Goal: Task Accomplishment & Management: Manage account settings

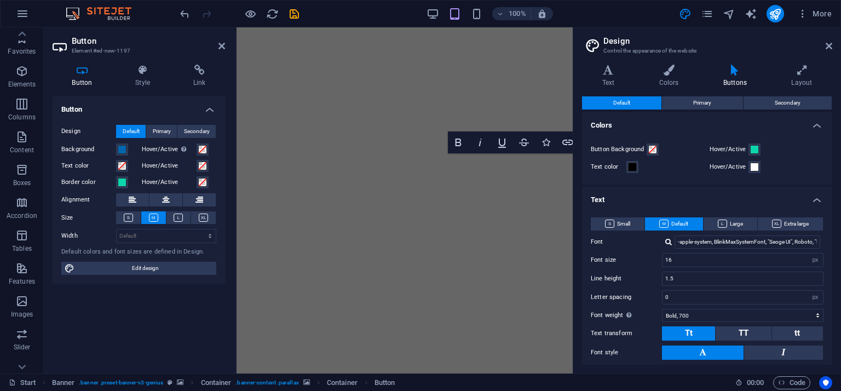
select select "px"
select select "700"
select select "px"
select select "ease-in-out"
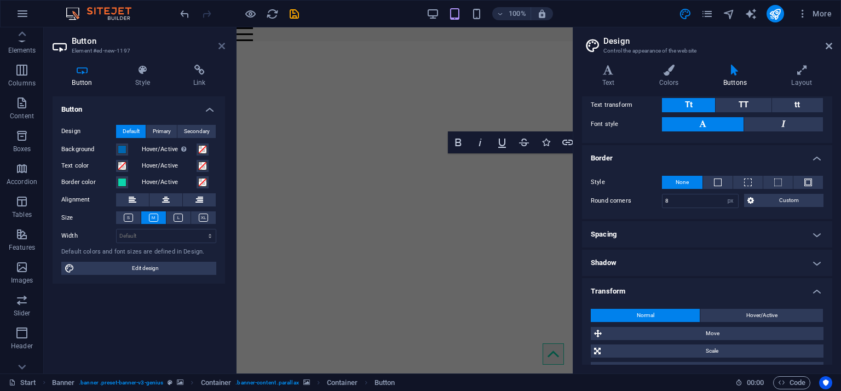
click at [224, 49] on icon at bounding box center [222, 46] width 7 height 9
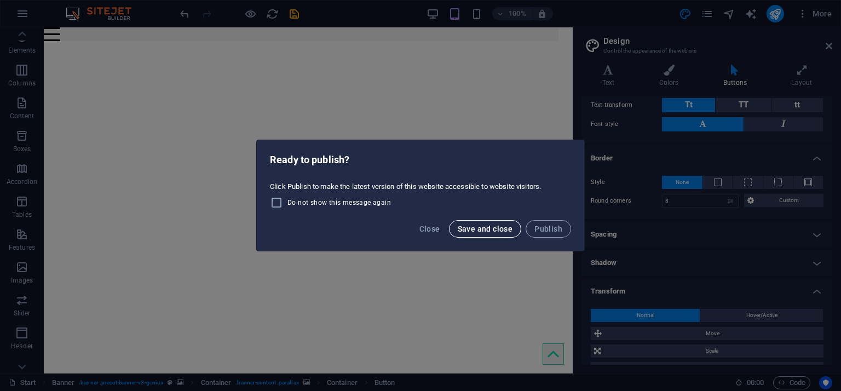
click at [473, 232] on button "Save and close" at bounding box center [485, 229] width 73 height 18
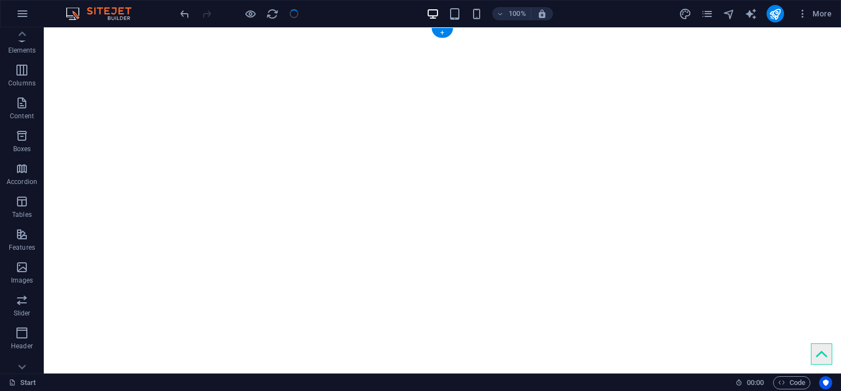
checkbox input "false"
click at [711, 18] on icon "pages" at bounding box center [707, 14] width 13 height 13
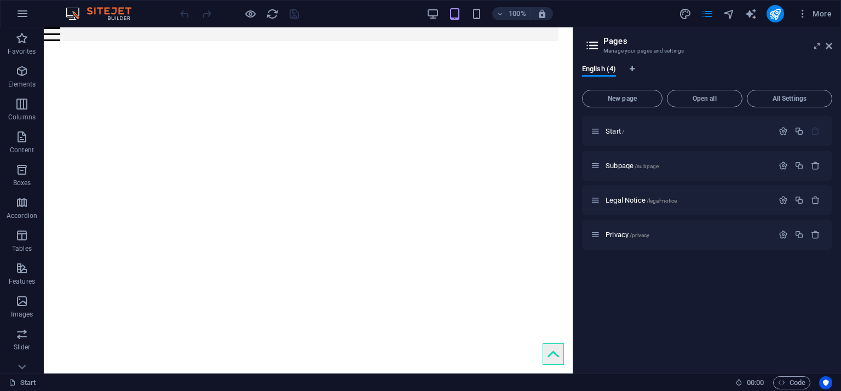
click at [589, 43] on icon at bounding box center [593, 45] width 16 height 15
click at [815, 16] on span "More" at bounding box center [815, 13] width 35 height 11
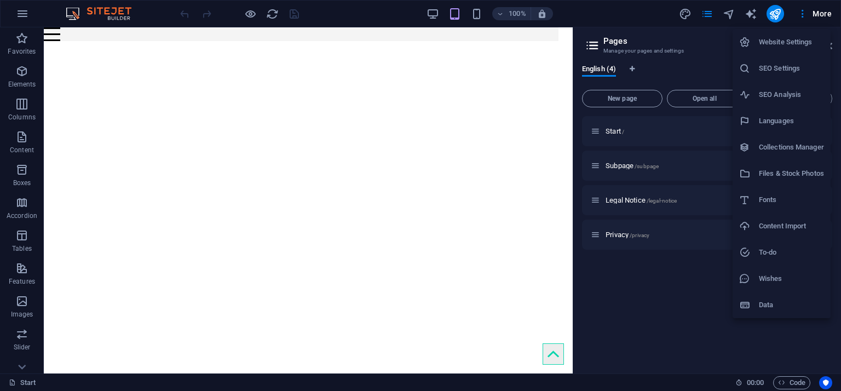
click at [787, 43] on h6 "Website Settings" at bounding box center [791, 42] width 65 height 13
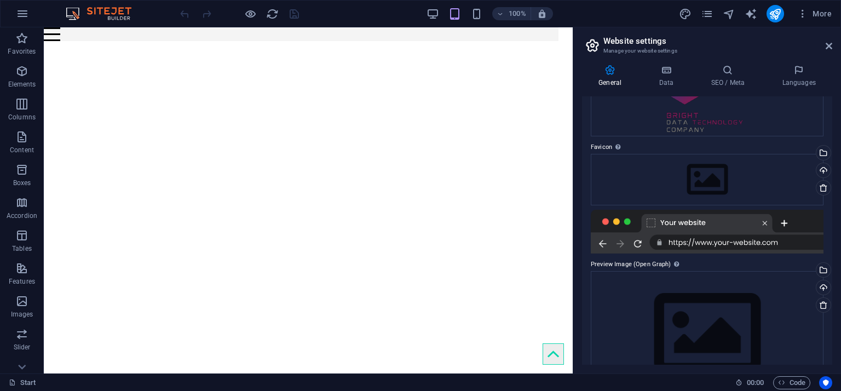
scroll to position [110, 0]
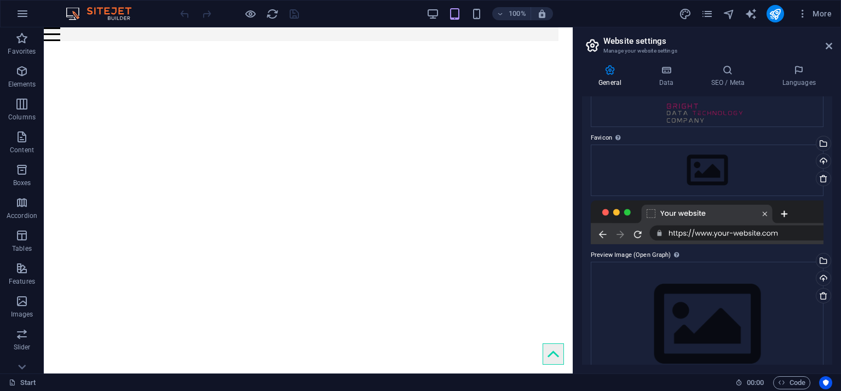
click at [715, 228] on div at bounding box center [707, 222] width 233 height 44
click at [716, 236] on div at bounding box center [707, 222] width 233 height 44
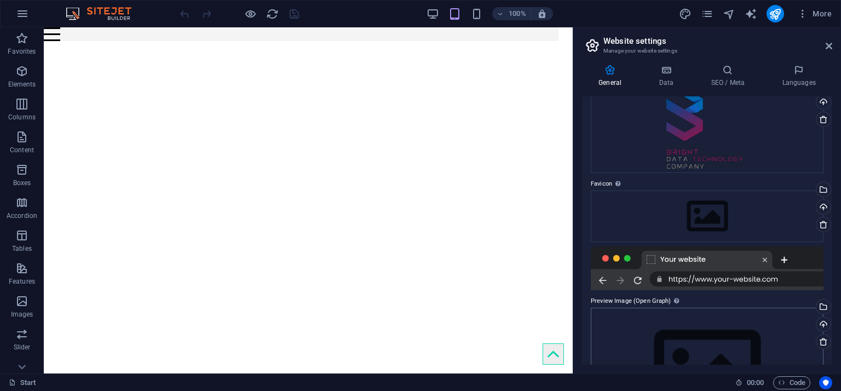
scroll to position [0, 0]
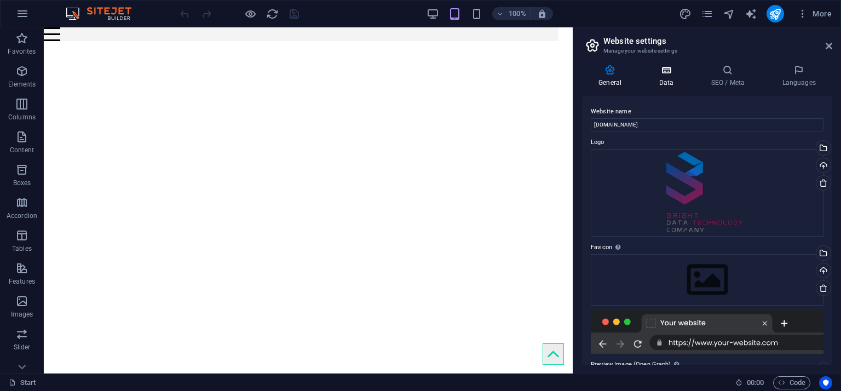
click at [671, 75] on icon at bounding box center [667, 70] width 48 height 11
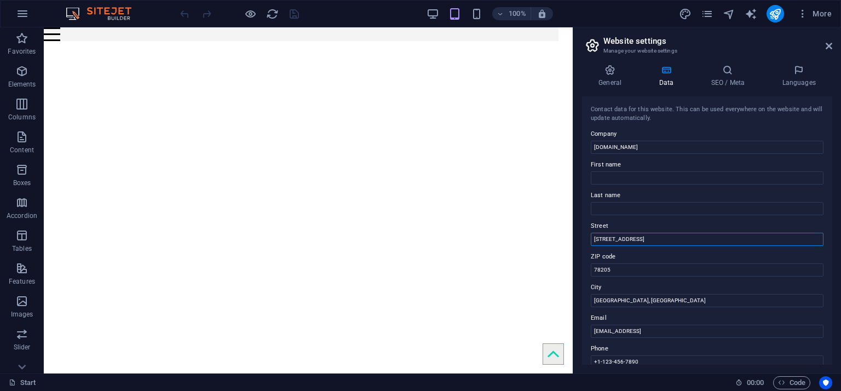
click at [668, 242] on input "[STREET_ADDRESS]" at bounding box center [707, 239] width 233 height 13
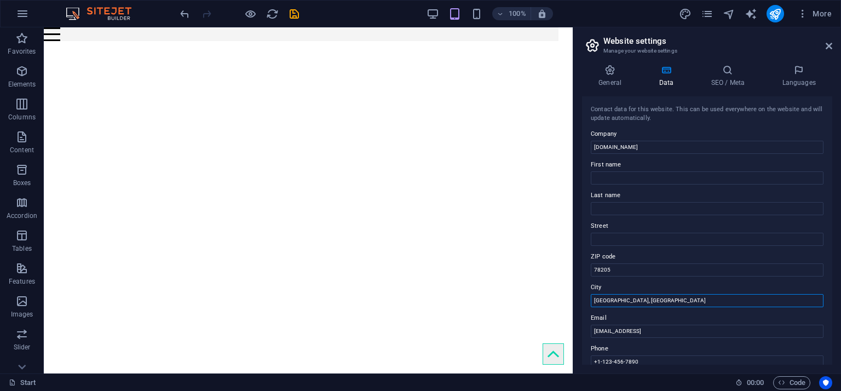
click at [642, 304] on input "[GEOGRAPHIC_DATA], [GEOGRAPHIC_DATA]" at bounding box center [707, 300] width 233 height 13
click at [734, 328] on input "[EMAIL_ADDRESS]" at bounding box center [707, 331] width 233 height 13
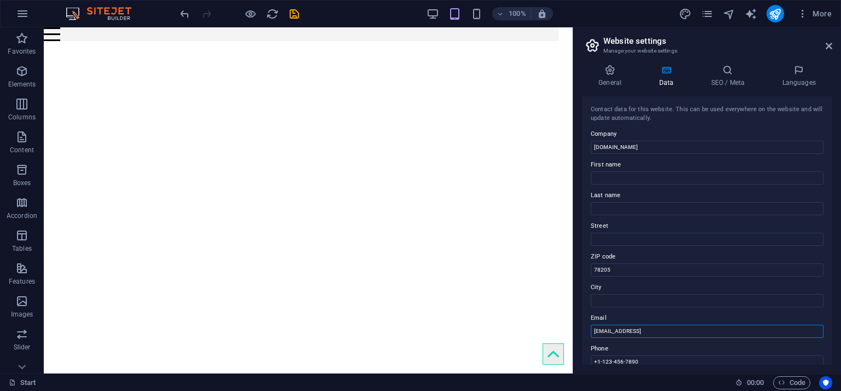
click at [734, 328] on input "[EMAIL_ADDRESS]" at bounding box center [707, 331] width 233 height 13
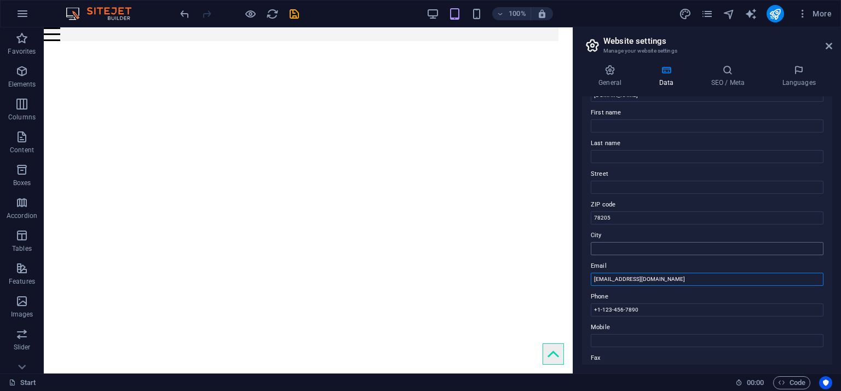
scroll to position [110, 0]
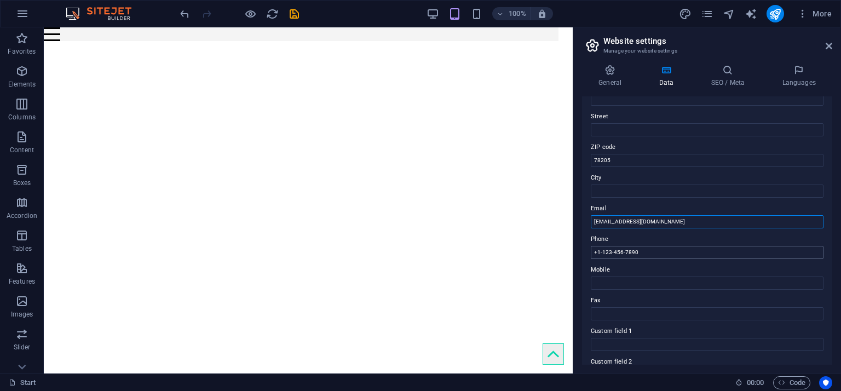
type input "[EMAIL_ADDRESS][DOMAIN_NAME]"
click at [675, 247] on input "+1-123-456-7890" at bounding box center [707, 252] width 233 height 13
click at [675, 246] on input "+1-123-456-7890" at bounding box center [707, 252] width 233 height 13
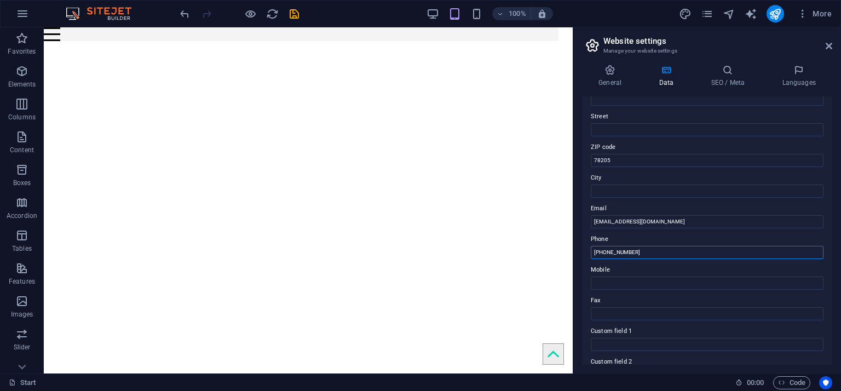
click at [616, 255] on input "[PHONE_NUMBER]" at bounding box center [707, 252] width 233 height 13
type input "[PHONE_NUMBER]"
click at [626, 291] on div "Contact data for this website. This can be used everywhere on the website and w…" at bounding box center [707, 230] width 250 height 268
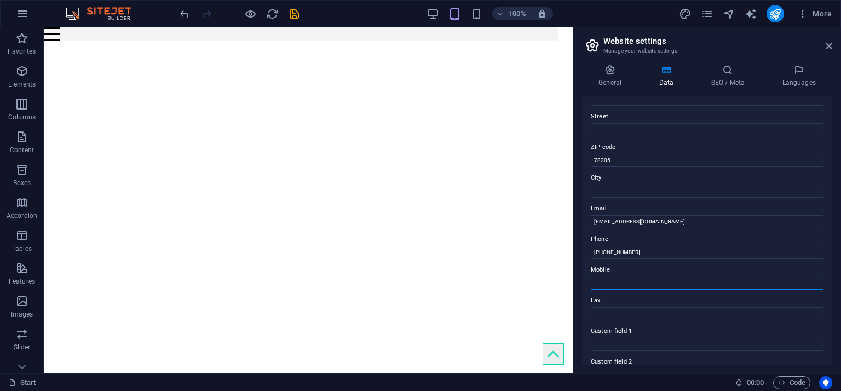
click at [629, 284] on input "Mobile" at bounding box center [707, 283] width 233 height 13
paste input "[PHONE_NUMBER]"
type input "[PHONE_NUMBER]"
click at [611, 243] on label "Phone" at bounding box center [707, 239] width 233 height 13
click at [611, 246] on input "[PHONE_NUMBER]" at bounding box center [707, 252] width 233 height 13
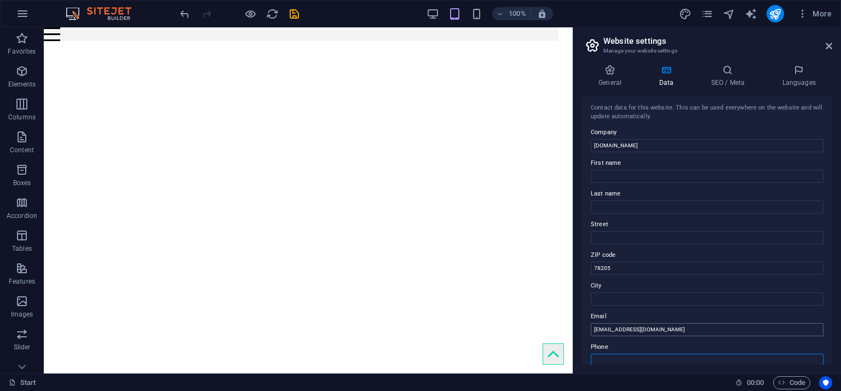
scroll to position [0, 0]
click at [296, 8] on icon "save" at bounding box center [294, 14] width 13 height 13
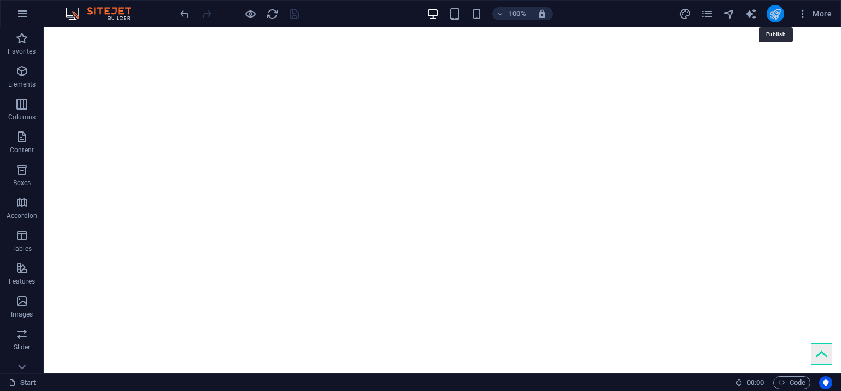
click at [775, 12] on icon "publish" at bounding box center [775, 14] width 13 height 13
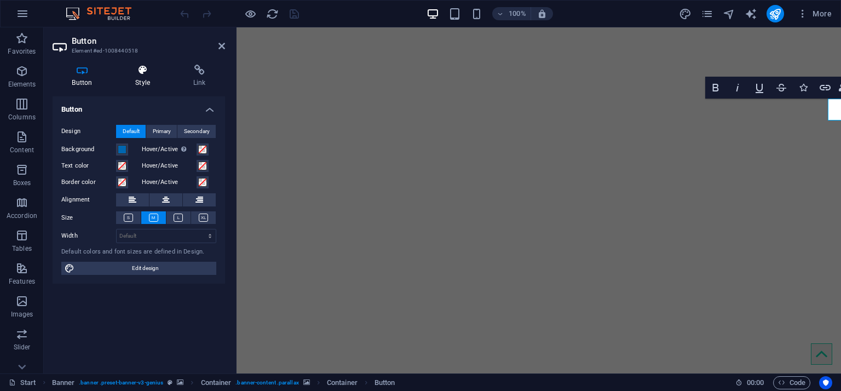
click at [145, 71] on icon at bounding box center [143, 70] width 54 height 11
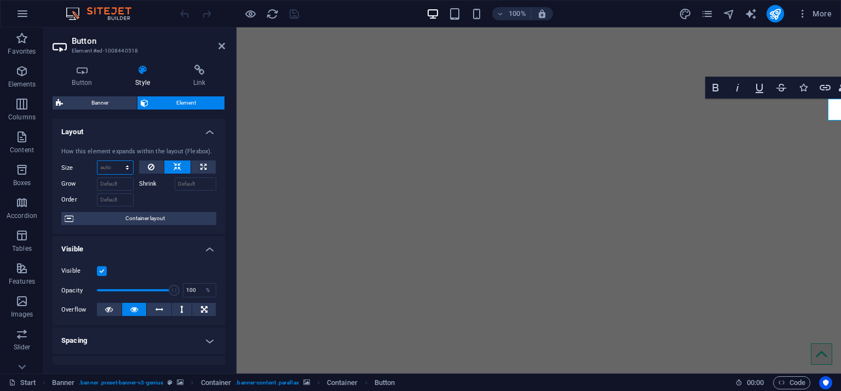
click at [121, 168] on select "Default auto px % 1/1 1/2 1/3 1/4 1/5 1/6 1/7 1/8 1/9 1/10" at bounding box center [116, 167] width 36 height 13
select select "px"
click at [116, 161] on select "Default auto px % 1/1 1/2 1/3 1/4 1/5 1/6 1/7 1/8 1/9 1/10" at bounding box center [116, 167] width 36 height 13
type input "50"
click at [222, 48] on icon at bounding box center [222, 46] width 7 height 9
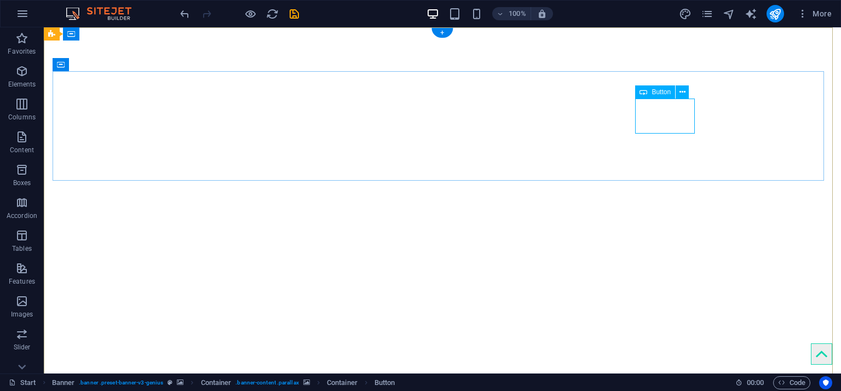
select select "px"
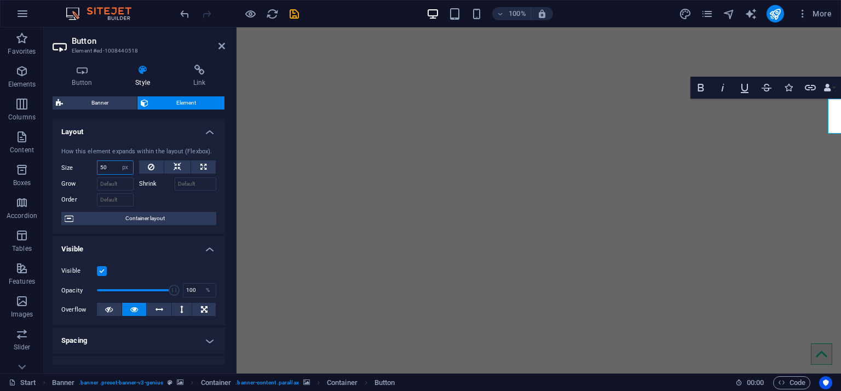
click at [107, 168] on input "50" at bounding box center [116, 167] width 36 height 13
type input "70"
click at [226, 41] on aside "Button Element #ed-1008440518 Button Style Link Button Design Default Primary S…" at bounding box center [140, 200] width 193 height 346
click at [219, 44] on icon at bounding box center [222, 46] width 7 height 9
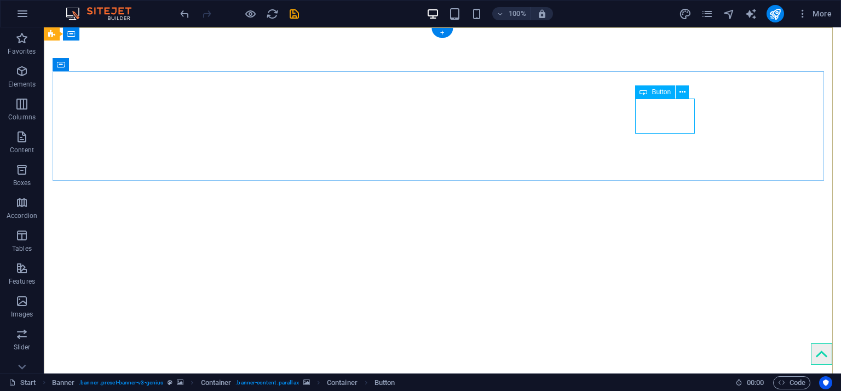
select select "px"
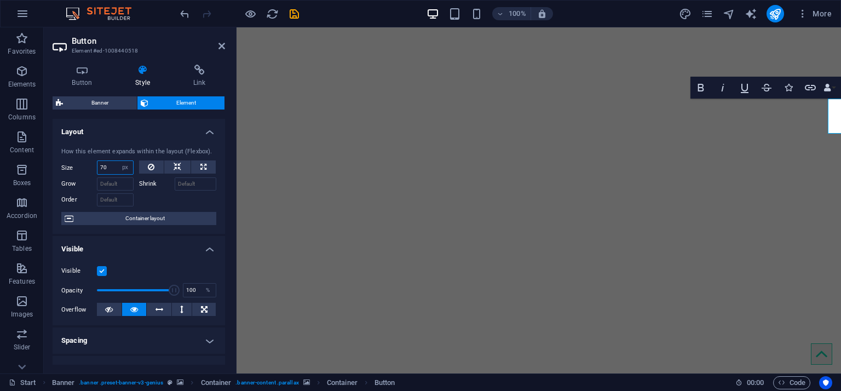
click at [106, 165] on input "70" at bounding box center [116, 167] width 36 height 13
type input "100"
click at [216, 43] on h2 "Button" at bounding box center [148, 41] width 153 height 10
click at [222, 43] on icon at bounding box center [222, 46] width 7 height 9
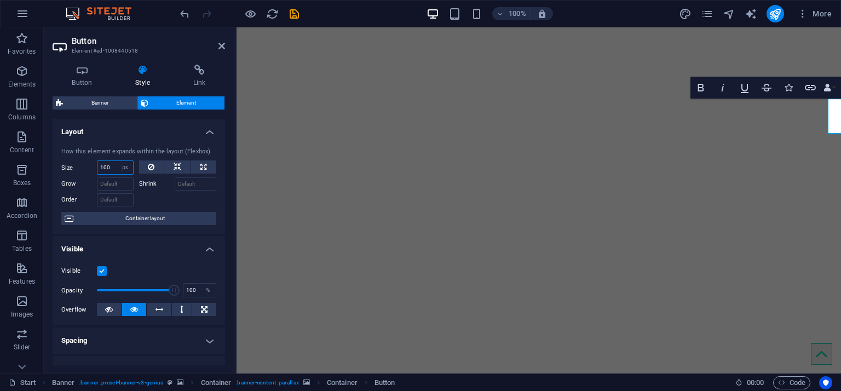
click at [112, 167] on input "100" at bounding box center [116, 167] width 36 height 13
click at [126, 167] on select "Default auto px % 1/1 1/2 1/3 1/4 1/5 1/6 1/7 1/8 1/9 1/10" at bounding box center [125, 167] width 15 height 13
select select "gajr1rhsfvg"
click at [118, 161] on select "Default auto px % 1/1 1/2 1/3 1/4 1/5 1/6 1/7 1/8 1/9 1/10" at bounding box center [125, 167] width 15 height 13
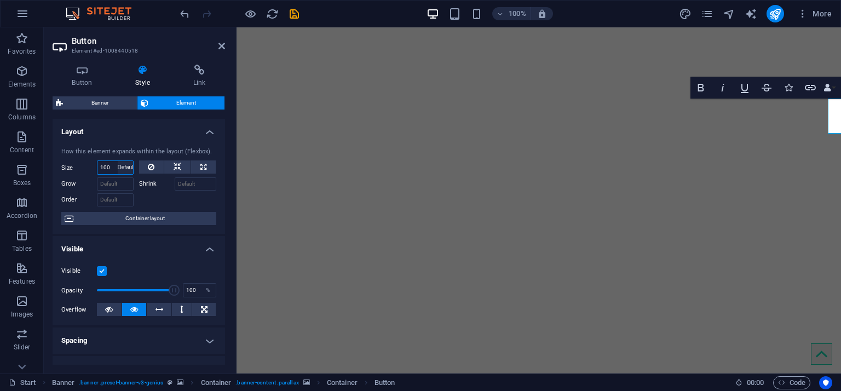
select select "DISABLED_OPTION_VALUE"
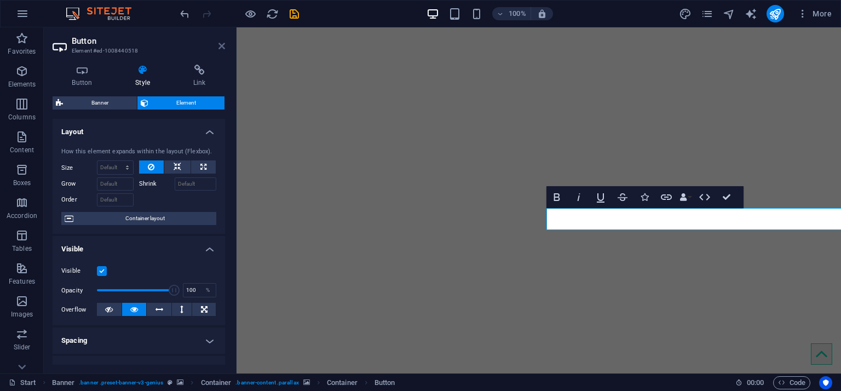
click at [221, 44] on icon at bounding box center [222, 46] width 7 height 9
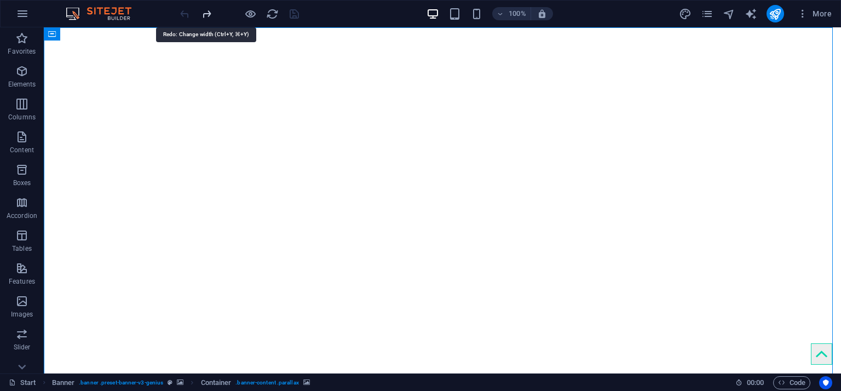
click at [207, 15] on icon "redo" at bounding box center [206, 14] width 13 height 13
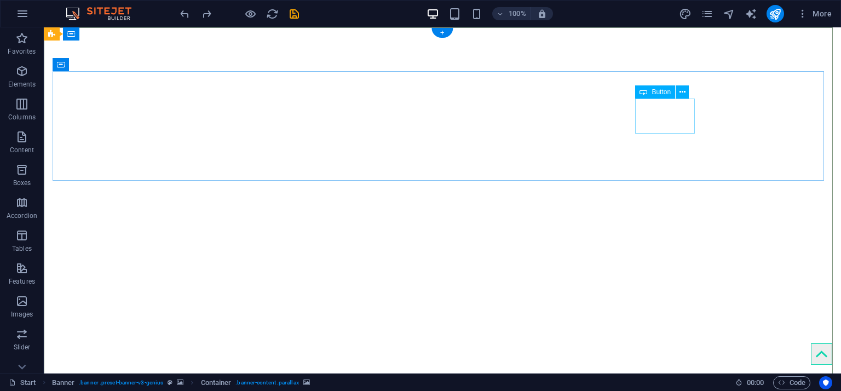
select select "px"
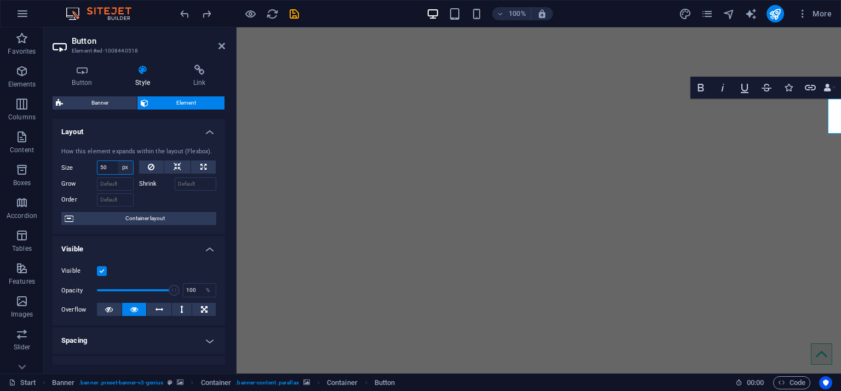
click at [124, 168] on select "Default auto px % 1/1 1/2 1/3 1/4 1/5 1/6 1/7 1/8 1/9 1/10" at bounding box center [125, 167] width 15 height 13
click at [168, 169] on button at bounding box center [177, 167] width 26 height 13
select select "DISABLED_OPTION_VALUE"
click at [223, 47] on icon at bounding box center [222, 46] width 7 height 9
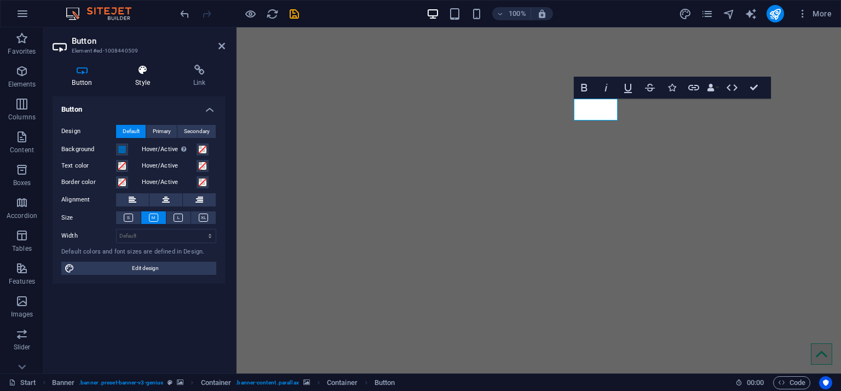
click at [147, 77] on h4 "Style" at bounding box center [145, 76] width 58 height 23
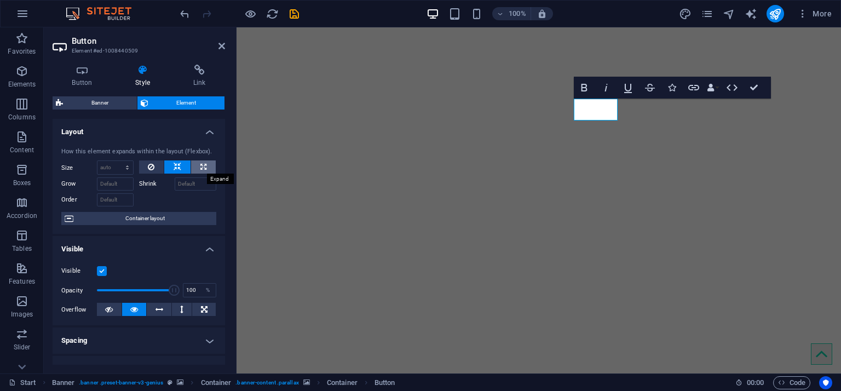
click at [204, 170] on icon at bounding box center [203, 167] width 6 height 13
type input "100"
select select "%"
click at [117, 166] on select "Default auto px % 1/1 1/2 1/3 1/4 1/5 1/6 1/7 1/8 1/9 1/10" at bounding box center [116, 167] width 36 height 13
select select "px"
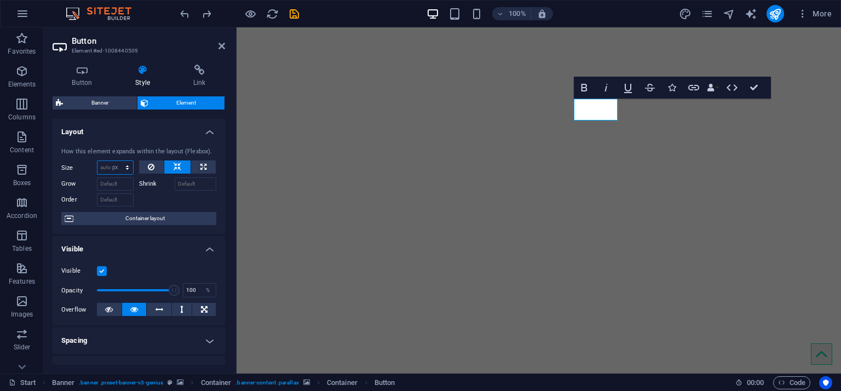
click at [116, 161] on select "Default auto px % 1/1 1/2 1/3 1/4 1/5 1/6 1/7 1/8 1/9 1/10" at bounding box center [116, 167] width 36 height 13
type input "0"
click at [84, 76] on h4 "Button" at bounding box center [85, 76] width 64 height 23
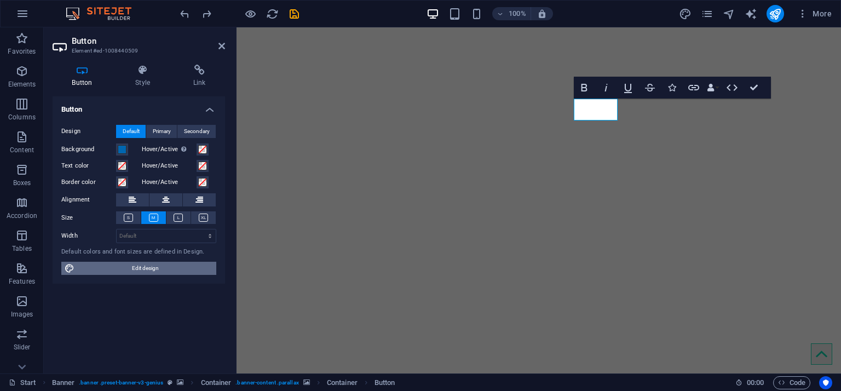
click at [153, 263] on span "Edit design" at bounding box center [145, 268] width 135 height 13
select select "rem"
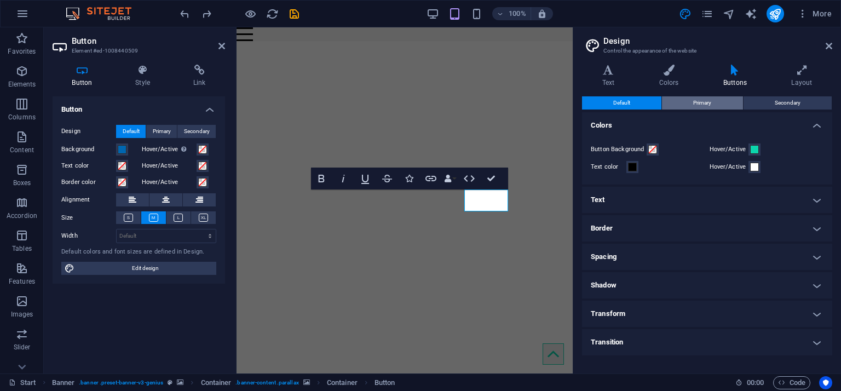
scroll to position [238, 0]
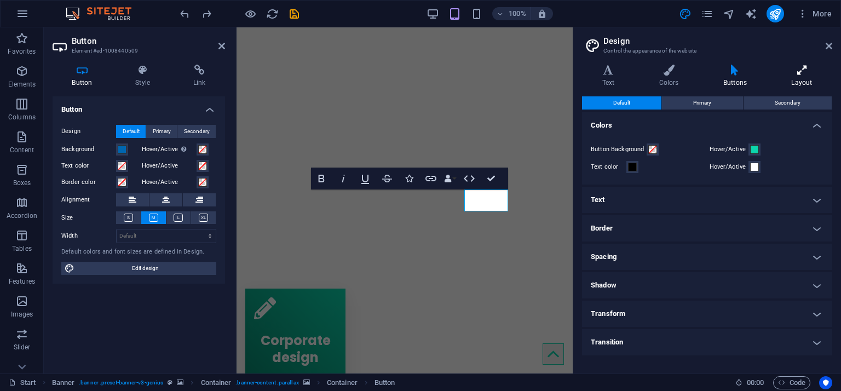
click at [800, 75] on icon at bounding box center [802, 70] width 61 height 11
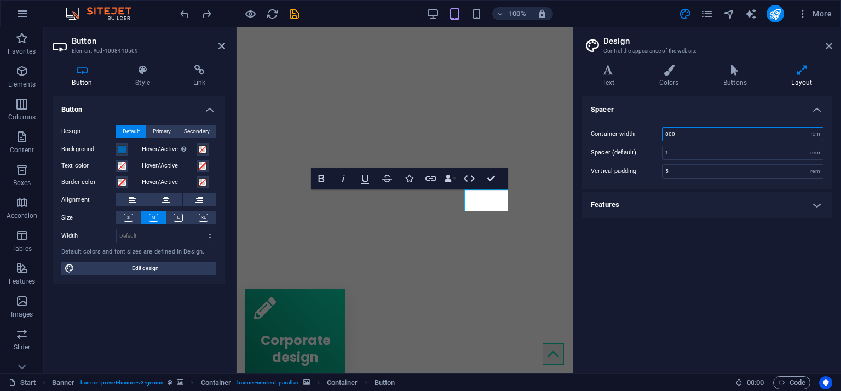
click at [716, 137] on input "800" at bounding box center [743, 134] width 161 height 13
click at [725, 73] on icon at bounding box center [735, 70] width 64 height 11
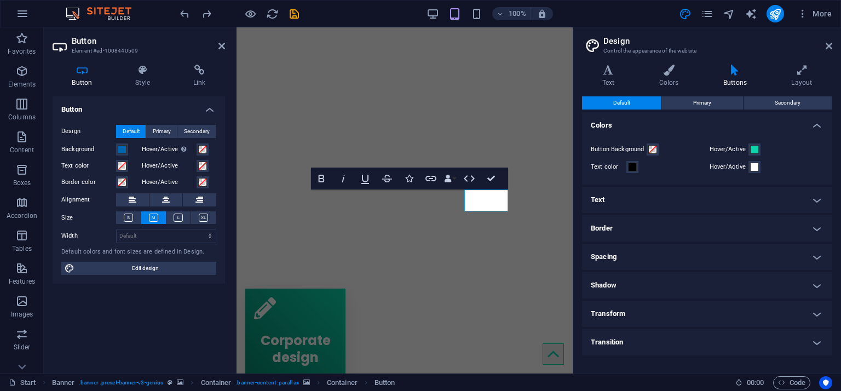
click at [637, 255] on h4 "Spacing" at bounding box center [707, 257] width 250 height 26
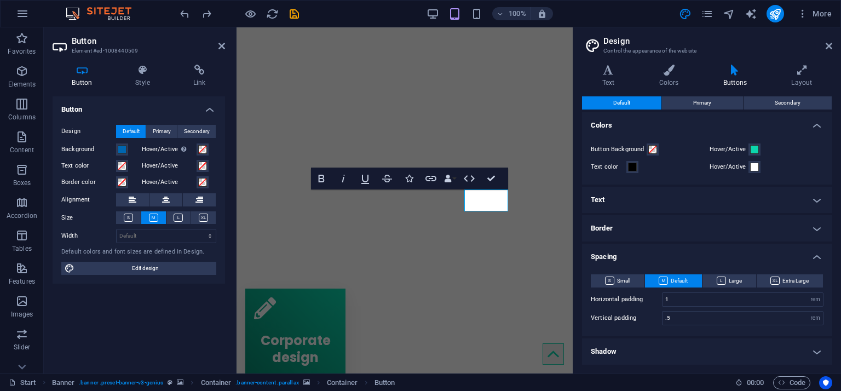
click at [636, 255] on h4 "Spacing" at bounding box center [707, 254] width 250 height 20
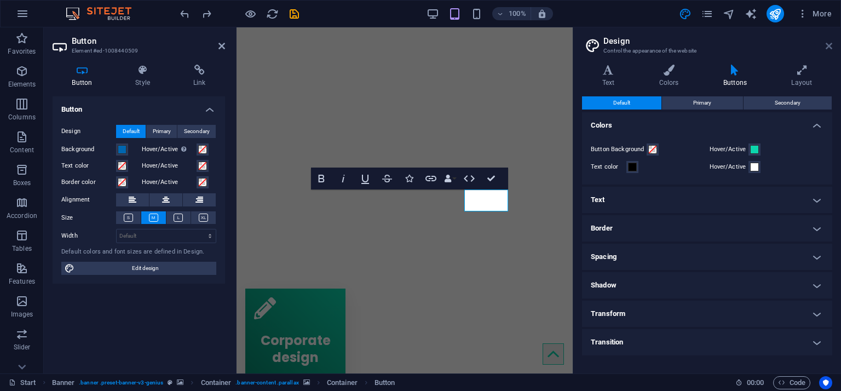
click at [829, 44] on icon at bounding box center [829, 46] width 7 height 9
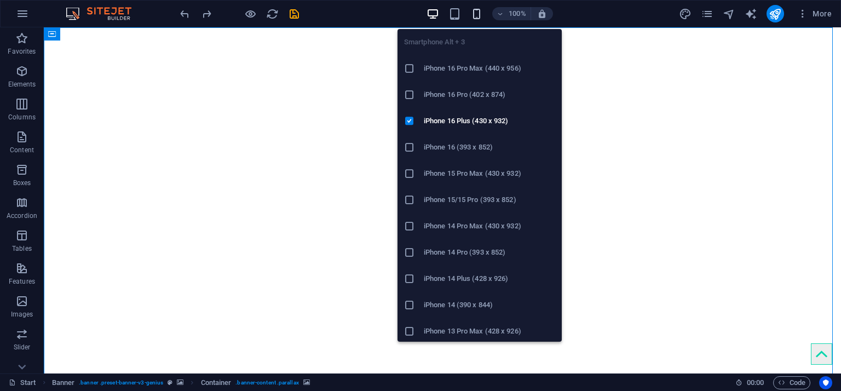
click at [472, 13] on icon "button" at bounding box center [477, 14] width 13 height 13
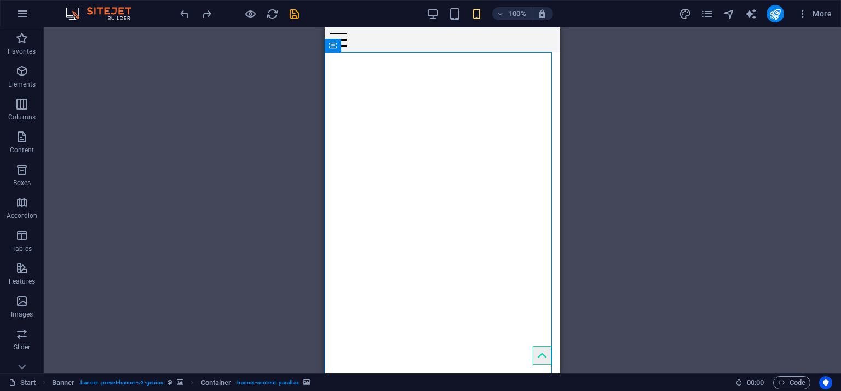
click at [651, 128] on div "H3 Boxes Container Container Container Banner Banner Container Container Contai…" at bounding box center [443, 200] width 798 height 346
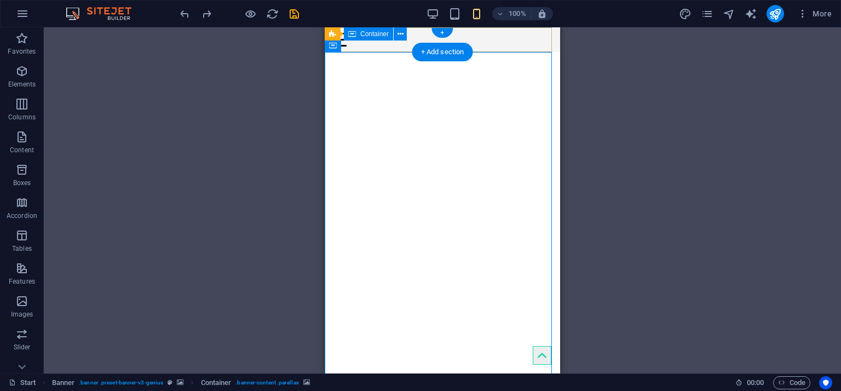
click at [511, 39] on div "Menu" at bounding box center [443, 39] width 236 height 25
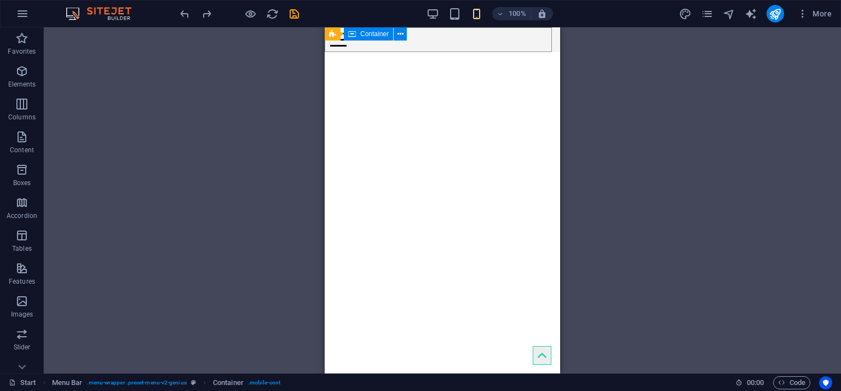
click at [379, 32] on span "Container" at bounding box center [374, 34] width 28 height 7
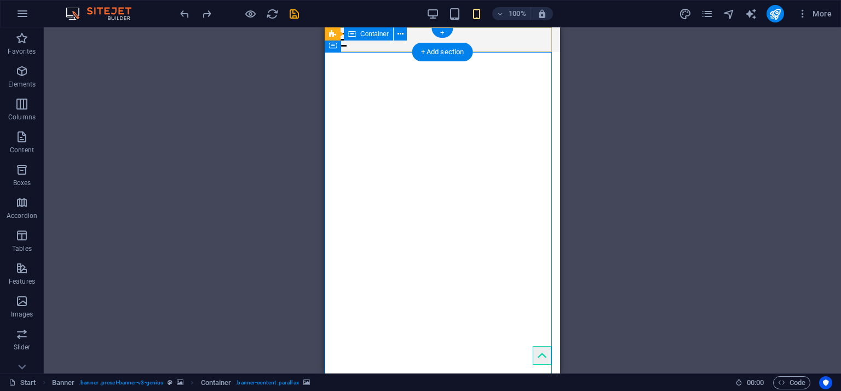
click at [482, 43] on div "Menu" at bounding box center [443, 39] width 236 height 25
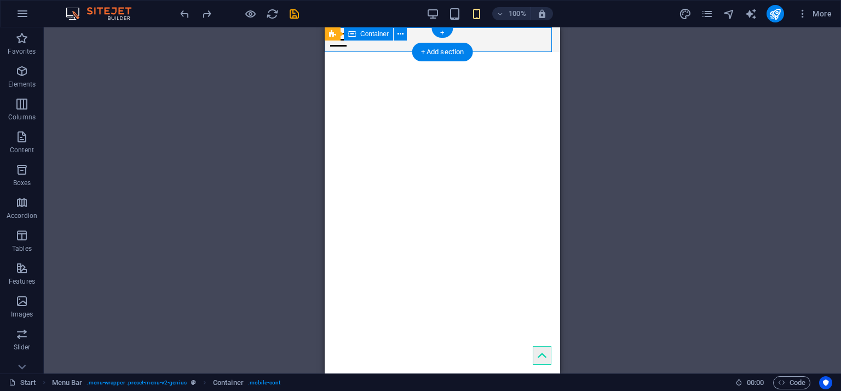
click at [483, 42] on div "Menu" at bounding box center [443, 39] width 236 height 25
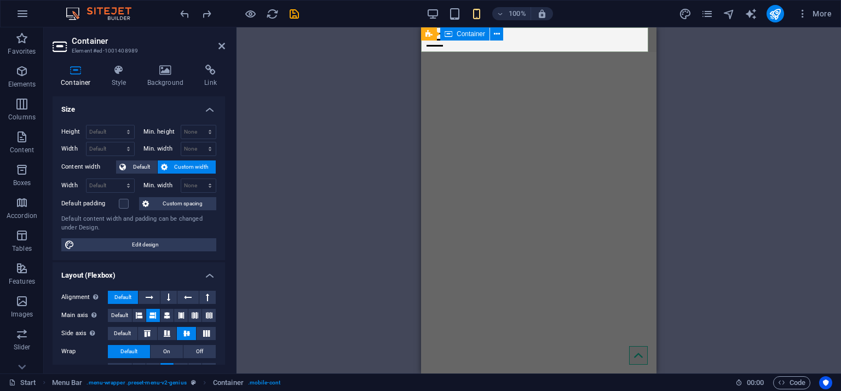
click at [519, 41] on div "Menu" at bounding box center [539, 39] width 236 height 25
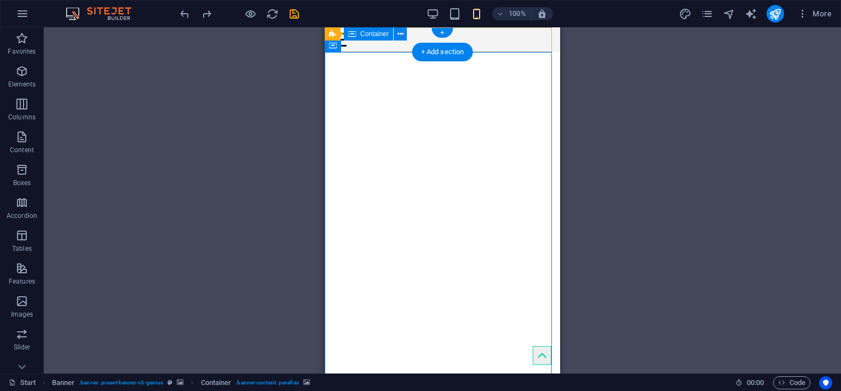
click at [505, 39] on div "Menu" at bounding box center [443, 39] width 236 height 25
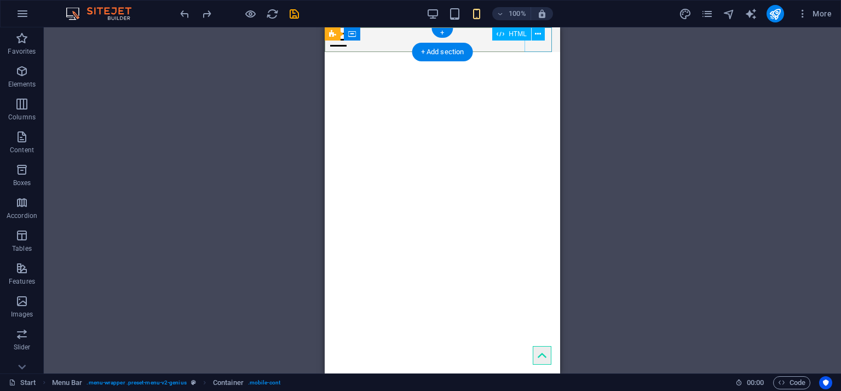
click at [538, 43] on div "Menu" at bounding box center [443, 39] width 236 height 25
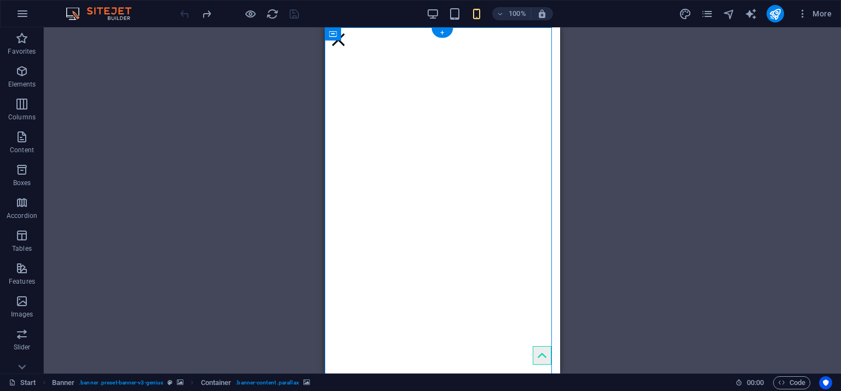
click at [335, 33] on icon at bounding box center [332, 33] width 7 height 13
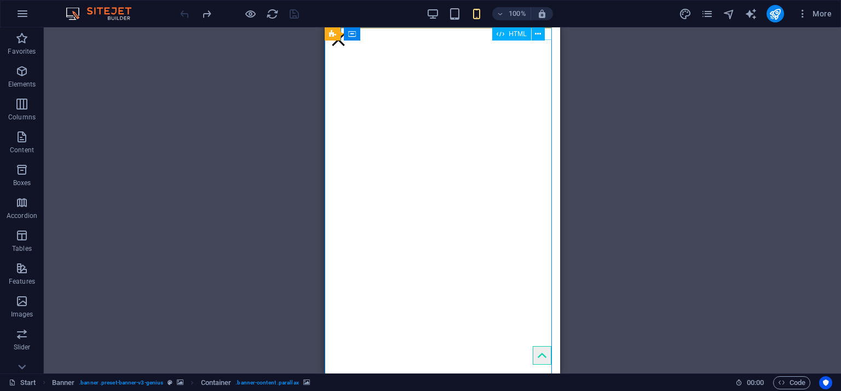
click at [515, 35] on span "HTML" at bounding box center [518, 34] width 18 height 7
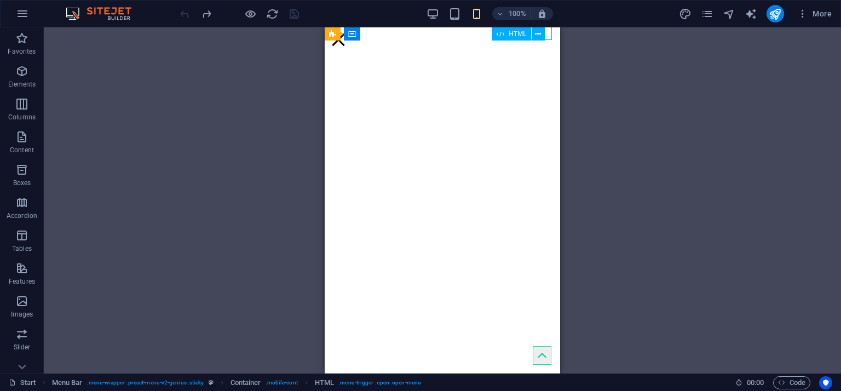
click at [515, 35] on span "HTML" at bounding box center [518, 34] width 18 height 7
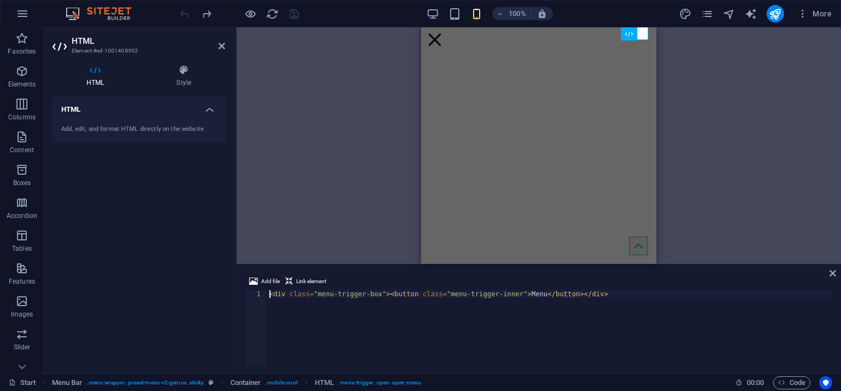
click at [226, 43] on aside "HTML Element #ed-1001408992 HTML Style HTML Add, edit, and format HTML directly…" at bounding box center [140, 200] width 193 height 346
click at [219, 43] on icon at bounding box center [222, 46] width 7 height 9
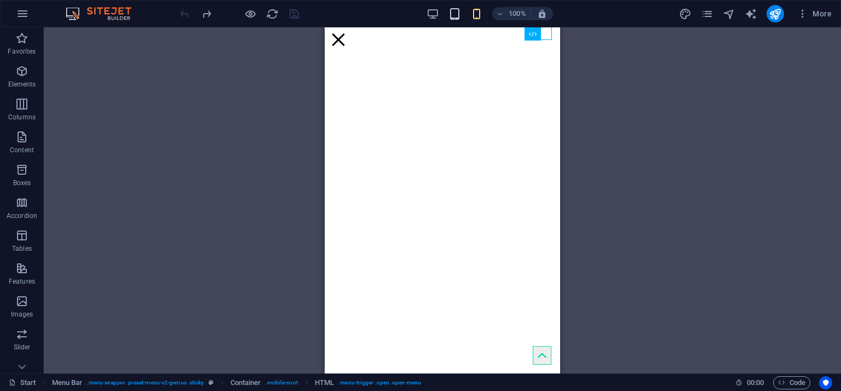
click at [450, 17] on icon "button" at bounding box center [455, 14] width 13 height 13
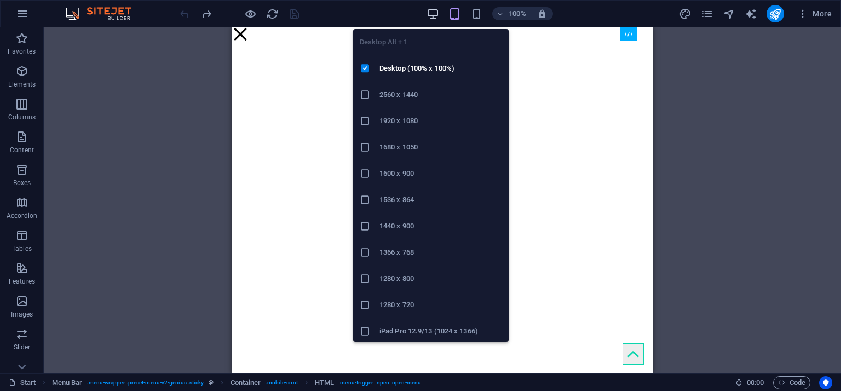
click at [428, 11] on icon "button" at bounding box center [433, 14] width 13 height 13
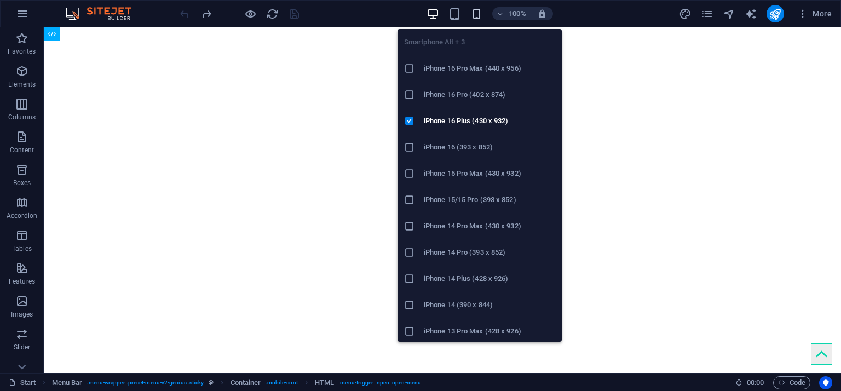
click at [483, 10] on icon "button" at bounding box center [477, 14] width 13 height 13
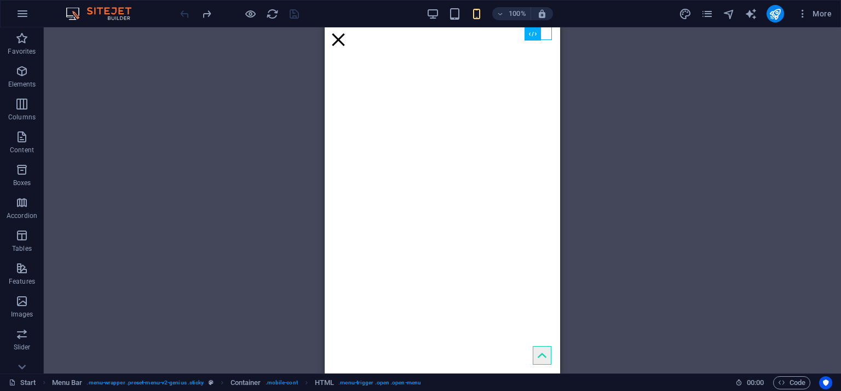
click at [603, 99] on div "H3 Boxes Container Container Container Banner Banner Container Container Contai…" at bounding box center [443, 200] width 798 height 346
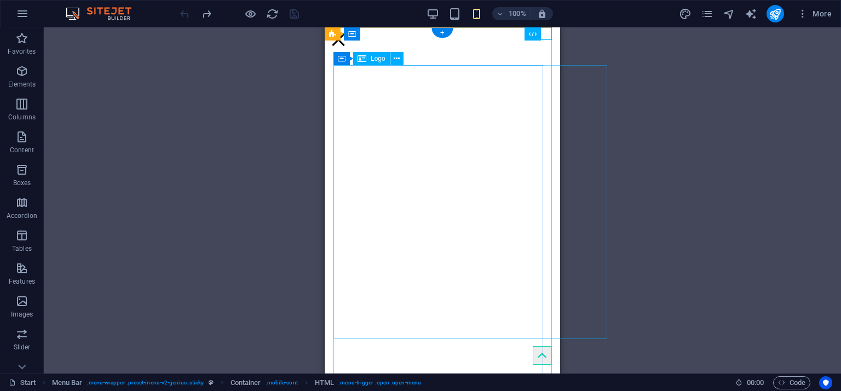
click at [379, 61] on span "Logo" at bounding box center [378, 58] width 15 height 7
drag, startPoint x: 379, startPoint y: 61, endPoint x: 373, endPoint y: 65, distance: 7.6
click at [379, 61] on span "Logo" at bounding box center [378, 58] width 15 height 7
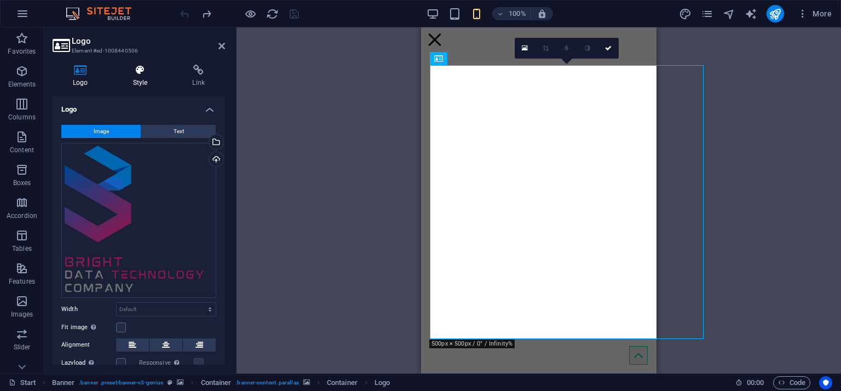
click at [139, 78] on h4 "Style" at bounding box center [143, 76] width 60 height 23
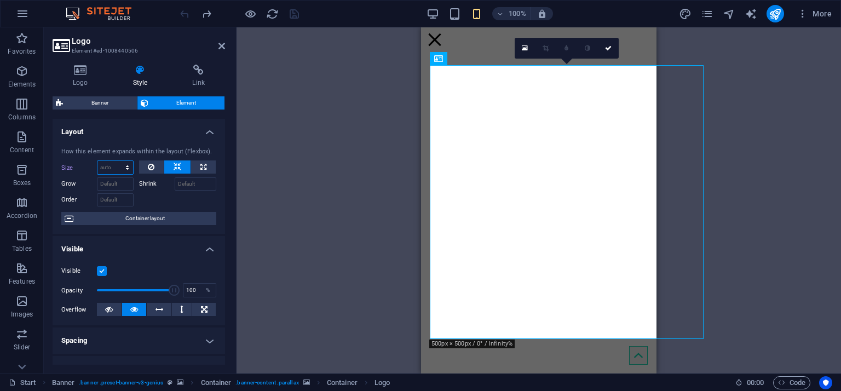
click at [104, 166] on select "Default auto px % 1/1 1/2 1/3 1/4 1/5 1/6 1/7 1/8 1/9 1/10" at bounding box center [116, 167] width 36 height 13
select select "px"
click at [116, 161] on select "Default auto px % 1/1 1/2 1/3 1/4 1/5 1/6 1/7 1/8 1/9 1/10" at bounding box center [116, 167] width 36 height 13
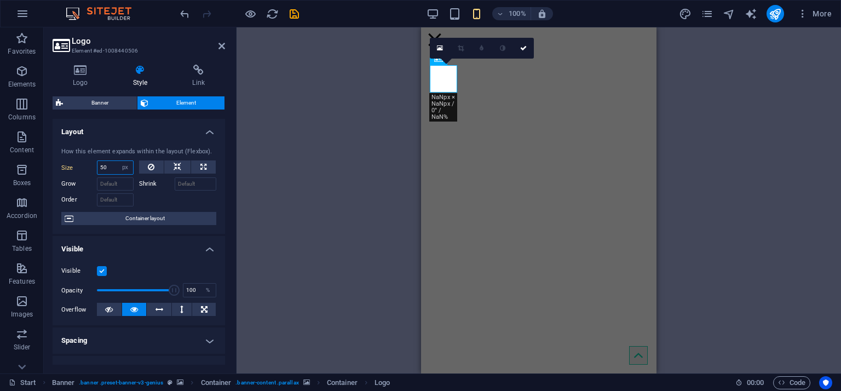
click at [107, 168] on input "50" at bounding box center [116, 167] width 36 height 13
type input "100"
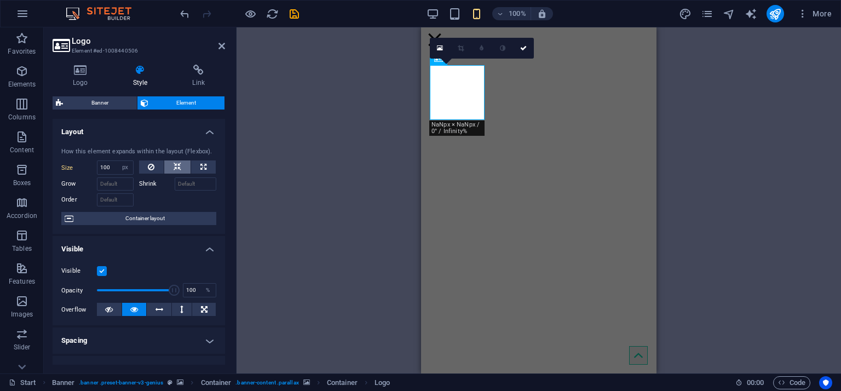
click at [175, 162] on icon at bounding box center [178, 167] width 8 height 13
select select "DISABLED_OPTION_VALUE"
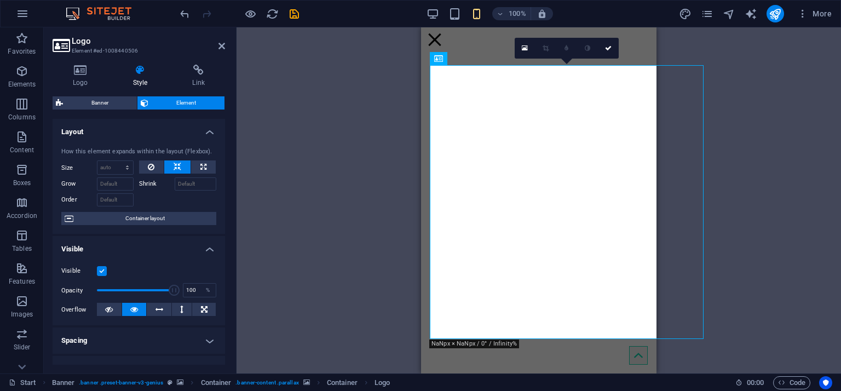
type input "100"
select select "px"
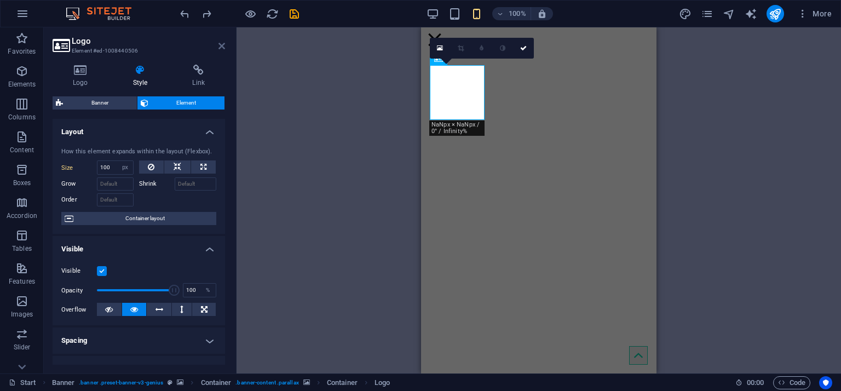
click at [222, 45] on icon at bounding box center [222, 46] width 7 height 9
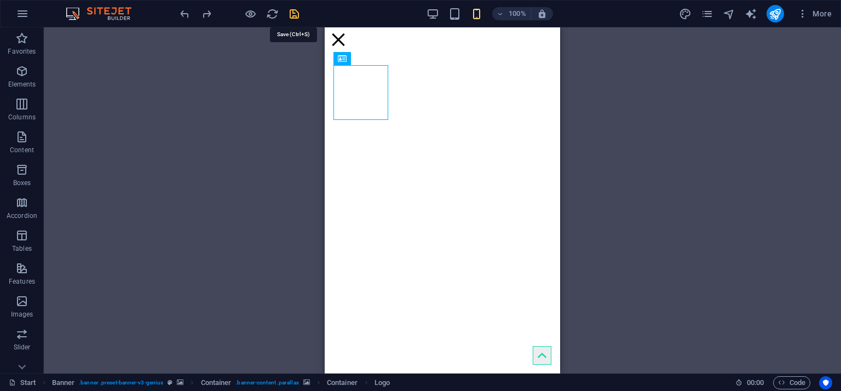
click at [296, 12] on icon "save" at bounding box center [294, 14] width 13 height 13
checkbox input "false"
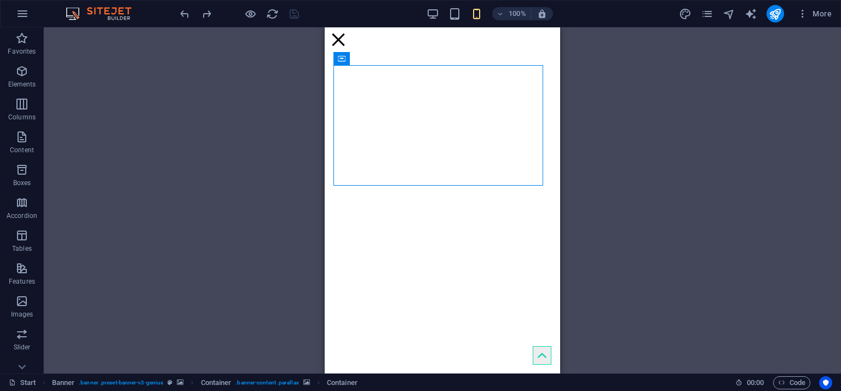
drag, startPoint x: 658, startPoint y: 156, endPoint x: 648, endPoint y: 156, distance: 11.0
click at [657, 157] on div "H3 Boxes Container Container Container Banner Banner Container Container Contai…" at bounding box center [443, 200] width 798 height 346
